Goal: Communication & Community: Answer question/provide support

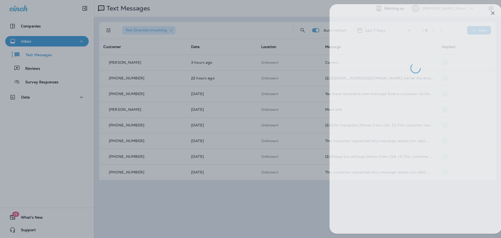
click at [209, 199] on div at bounding box center [258, 119] width 501 height 238
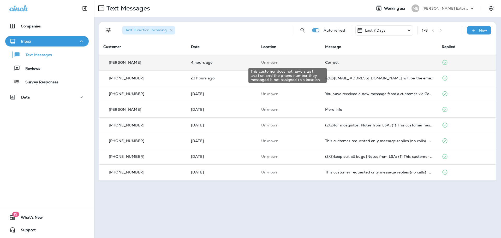
click at [281, 62] on p "Unknown" at bounding box center [289, 62] width 56 height 4
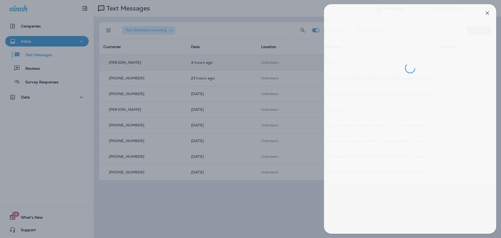
click at [230, 75] on div at bounding box center [252, 119] width 501 height 238
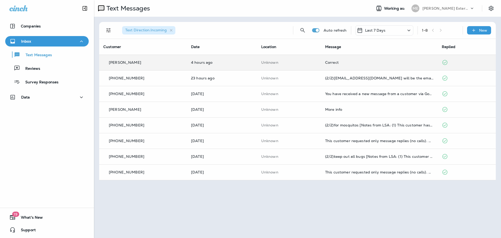
click at [230, 75] on div at bounding box center [250, 119] width 501 height 238
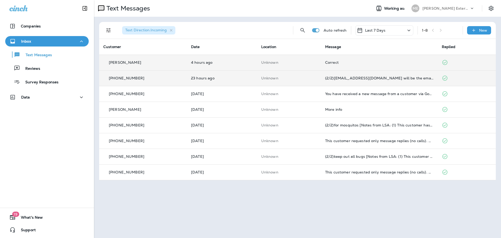
click at [231, 76] on td "23 hours ago" at bounding box center [222, 78] width 70 height 16
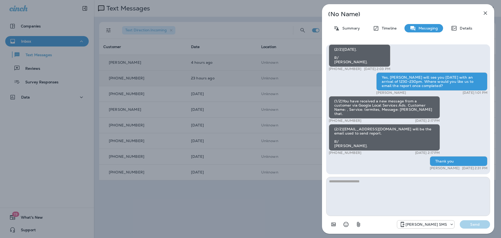
click at [217, 203] on div "(No Name) Summary Timeline Messaging Details (1/3)You have received a new messa…" at bounding box center [250, 119] width 501 height 238
